Goal: Book appointment/travel/reservation: Book appointment/travel/reservation

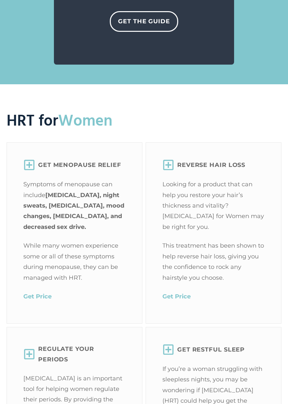
scroll to position [819, 0]
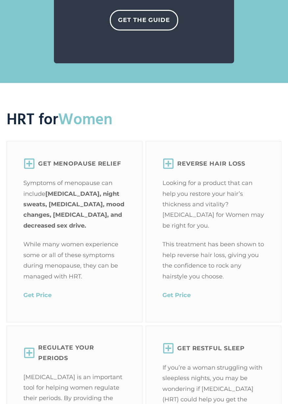
click at [37, 292] on mark "Get Price" at bounding box center [37, 295] width 28 height 7
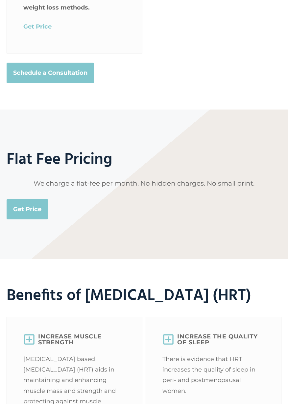
scroll to position [1489, 0]
click at [28, 200] on link "Get Price" at bounding box center [27, 210] width 41 height 20
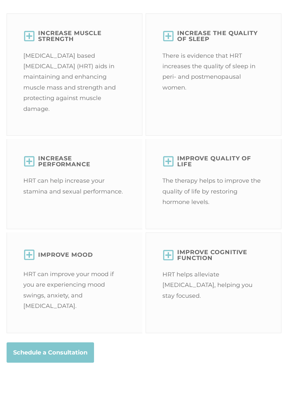
scroll to position [1794, 0]
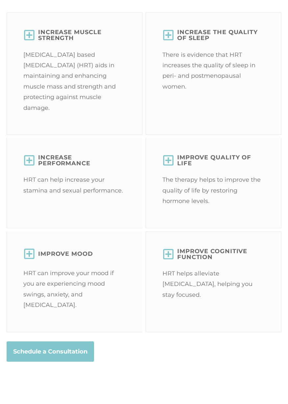
click at [68, 349] on strong "Schedule a Consultation" at bounding box center [50, 352] width 74 height 11
click at [30, 260] on icon at bounding box center [29, 254] width 12 height 12
click at [29, 259] on icon at bounding box center [29, 254] width 11 height 11
click at [30, 259] on icon at bounding box center [29, 254] width 11 height 11
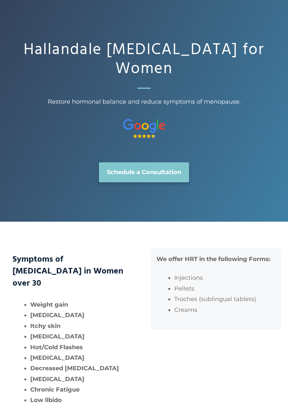
scroll to position [0, 0]
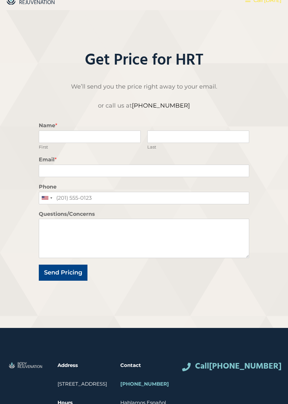
scroll to position [39, 0]
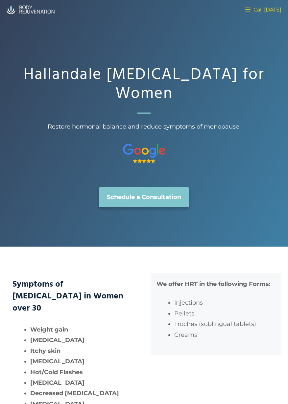
click at [253, 8] on span "Call [DATE]" at bounding box center [265, 10] width 31 height 6
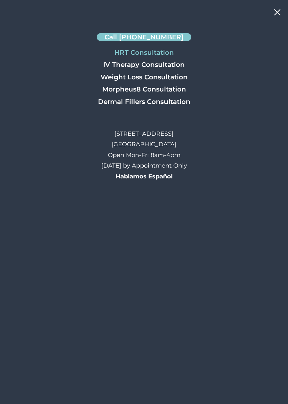
click at [163, 55] on link "HRT Consultation" at bounding box center [144, 53] width 73 height 8
